Goal: Navigation & Orientation: Find specific page/section

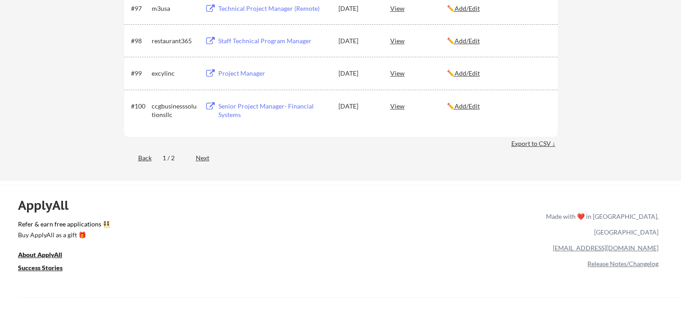
scroll to position [3828, 0]
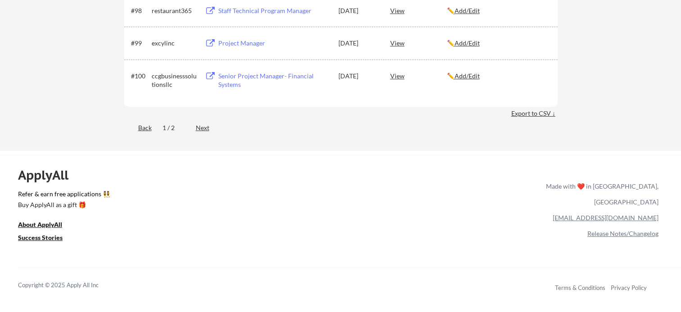
click at [207, 127] on div "Next" at bounding box center [208, 127] width 24 height 9
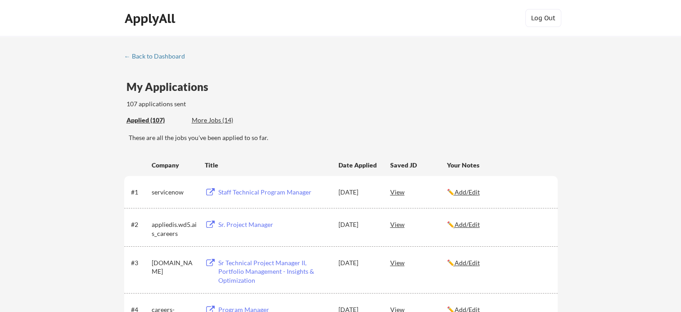
click at [213, 122] on div "More Jobs (14)" at bounding box center [225, 120] width 66 height 9
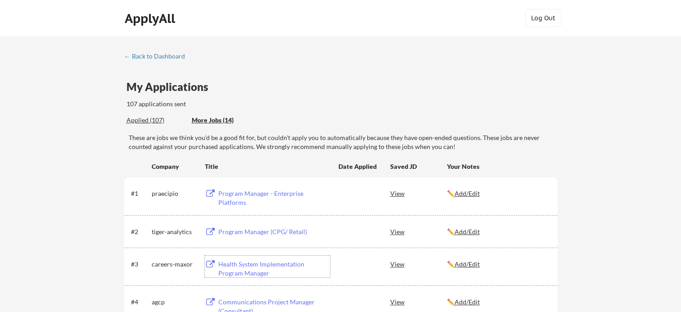
click at [263, 263] on div "Health System Implementation Program Manager" at bounding box center [274, 269] width 112 height 18
click at [251, 192] on div "Program Manager - Enterprise Platforms" at bounding box center [274, 198] width 112 height 18
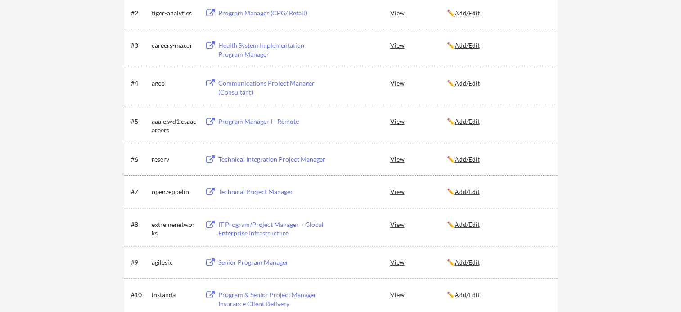
scroll to position [225, 0]
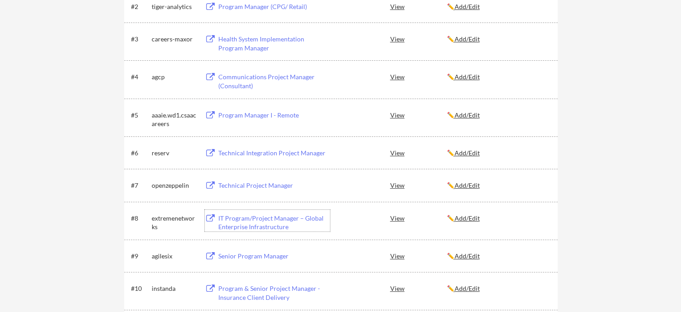
click at [261, 219] on div "IT Program/Project Manager – Global Enterprise Infrastructure" at bounding box center [274, 223] width 112 height 18
click at [250, 257] on div "Senior Program Manager" at bounding box center [274, 256] width 112 height 9
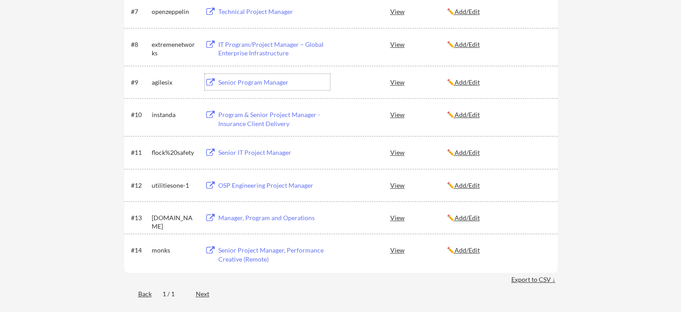
scroll to position [405, 0]
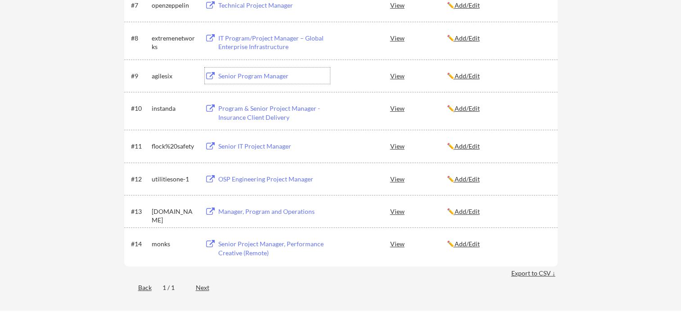
click at [265, 245] on div "Senior Project Manager, Performance Creative (Remote)" at bounding box center [274, 249] width 112 height 18
click at [248, 146] on div "Senior IT Project Manager" at bounding box center [274, 146] width 112 height 9
